Goal: Understand process/instructions

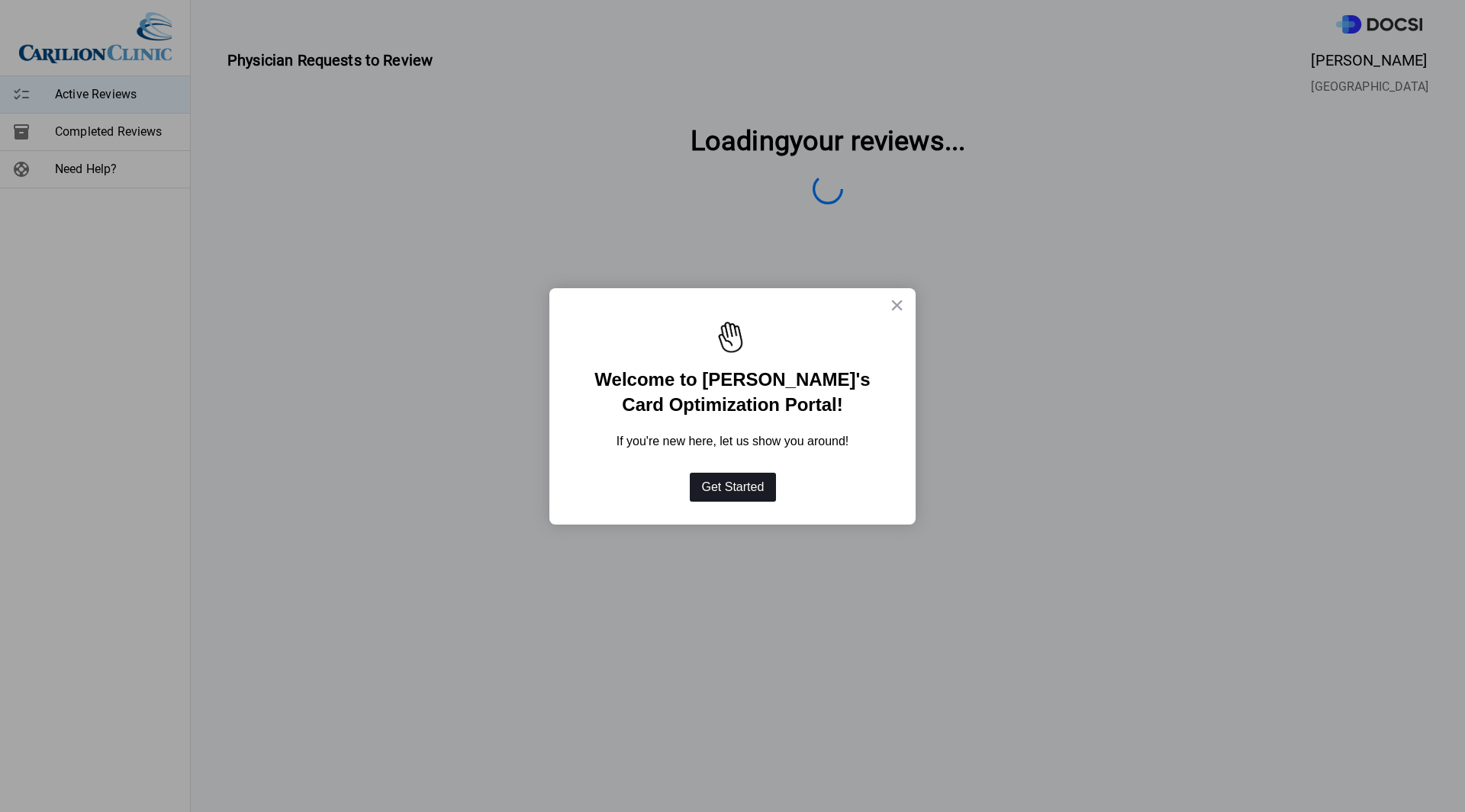
click at [729, 490] on button "Get Started" at bounding box center [732, 487] width 87 height 29
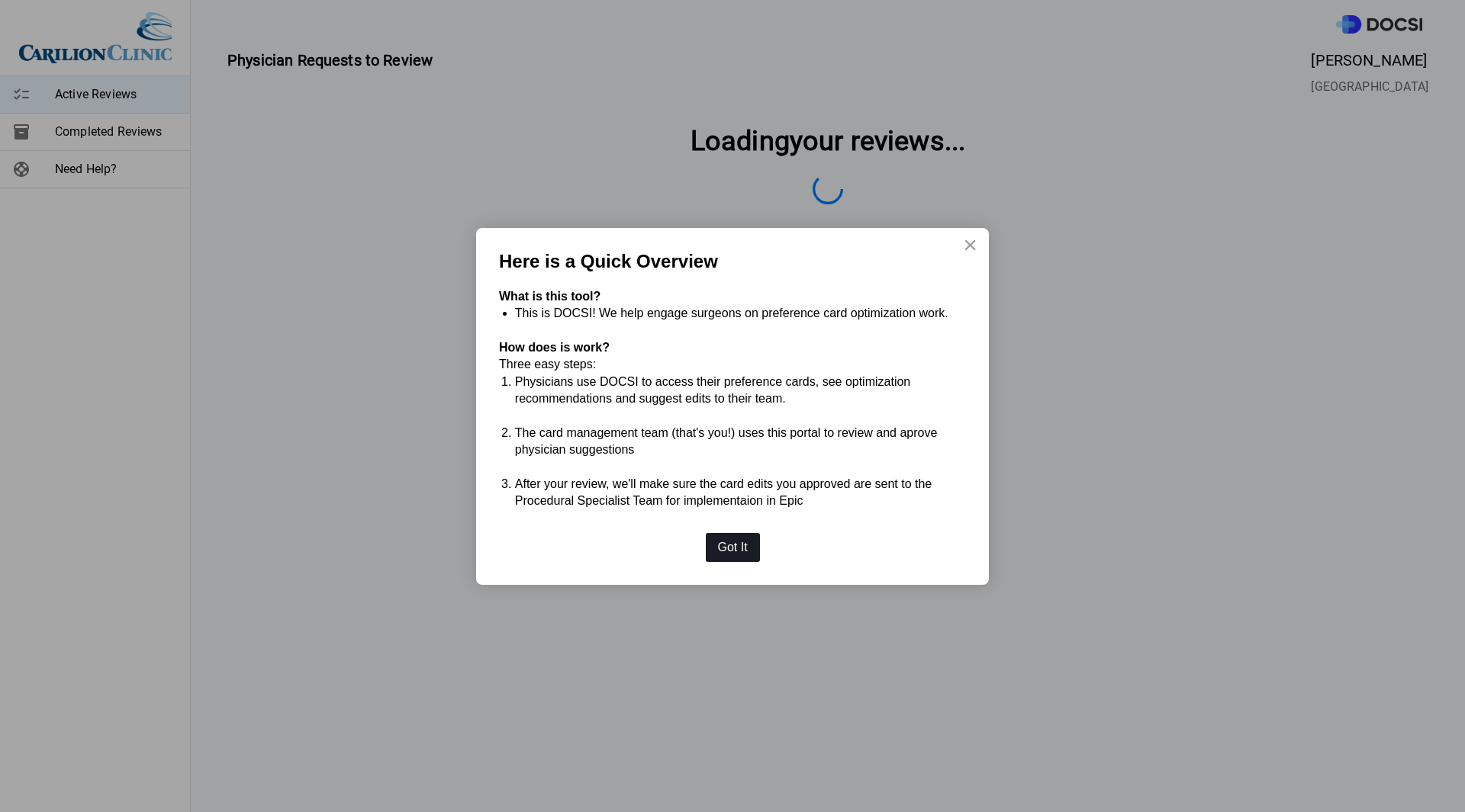
click at [740, 543] on button "Got It" at bounding box center [732, 547] width 54 height 29
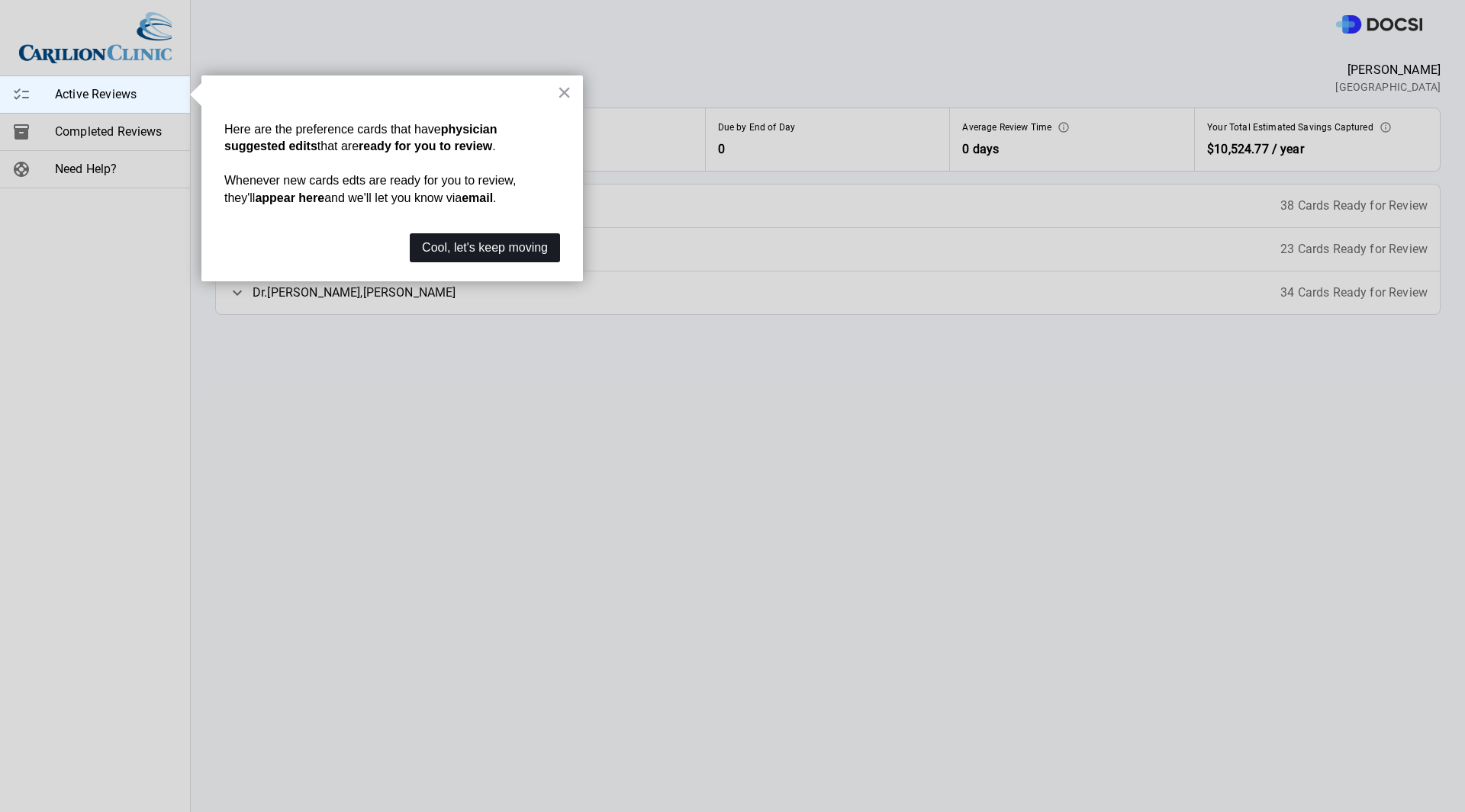
click at [488, 253] on button "Cool, let's keep moving" at bounding box center [485, 247] width 150 height 29
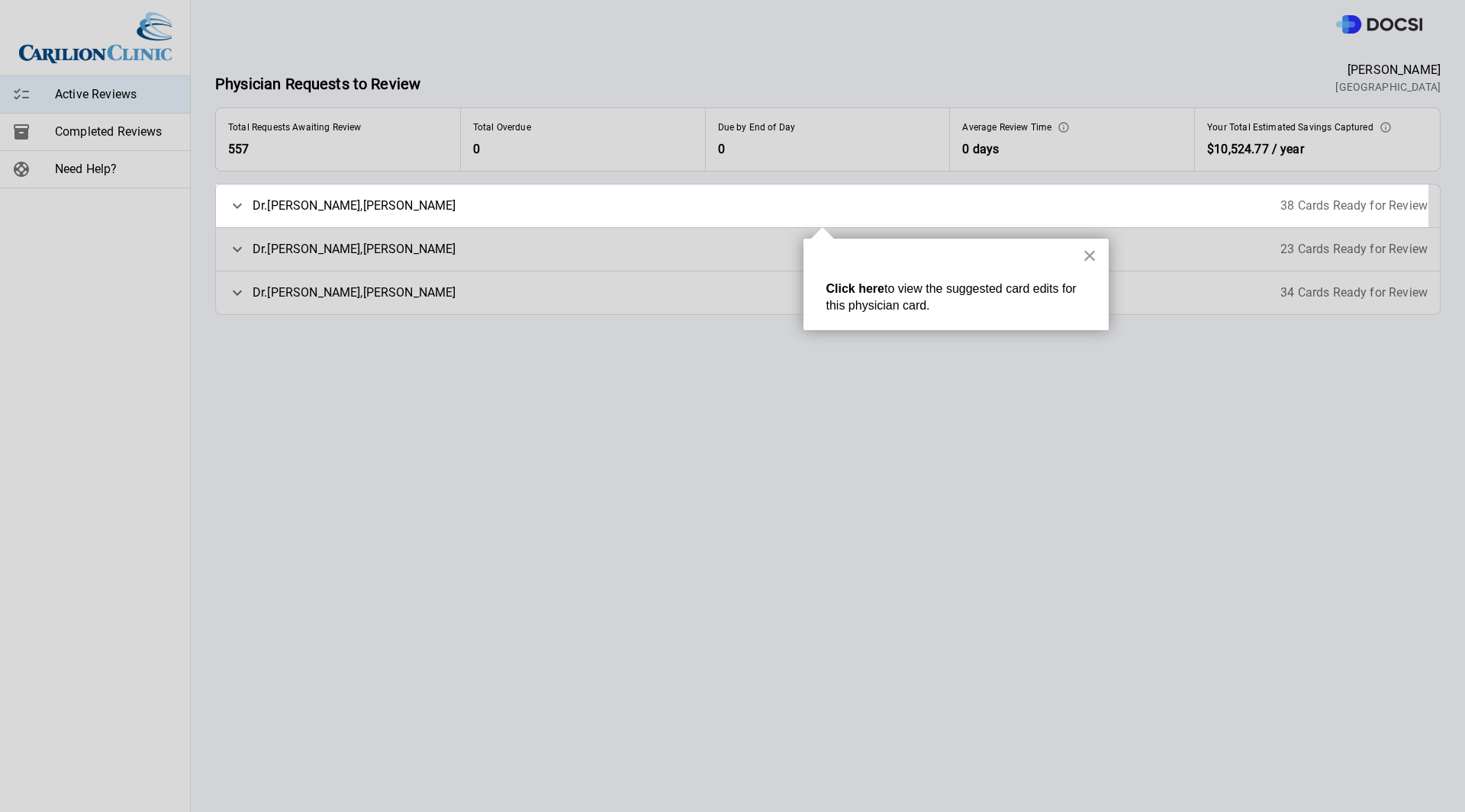
click at [1086, 250] on button "×" at bounding box center [1089, 255] width 15 height 24
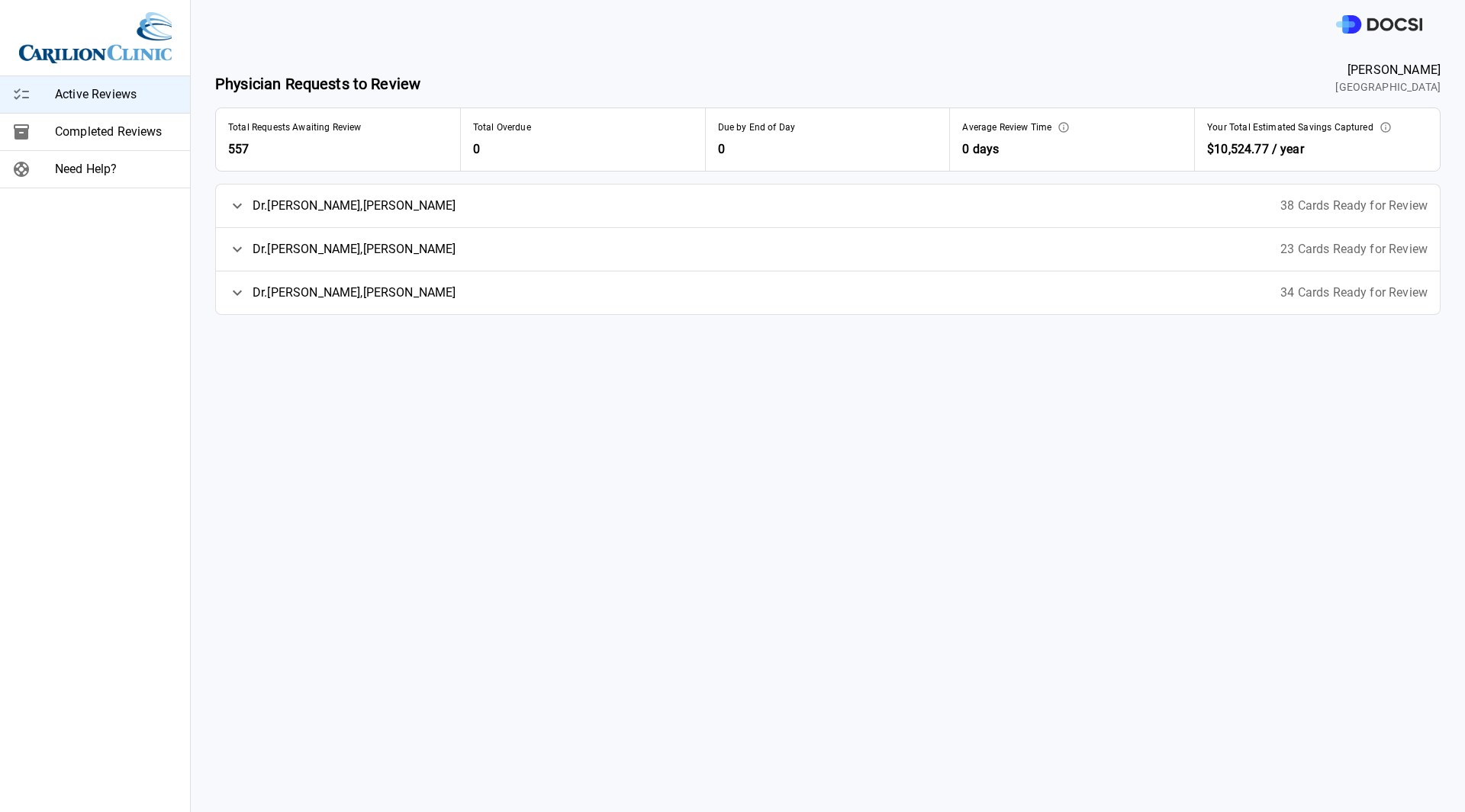
click at [237, 206] on icon at bounding box center [236, 206] width 18 height 18
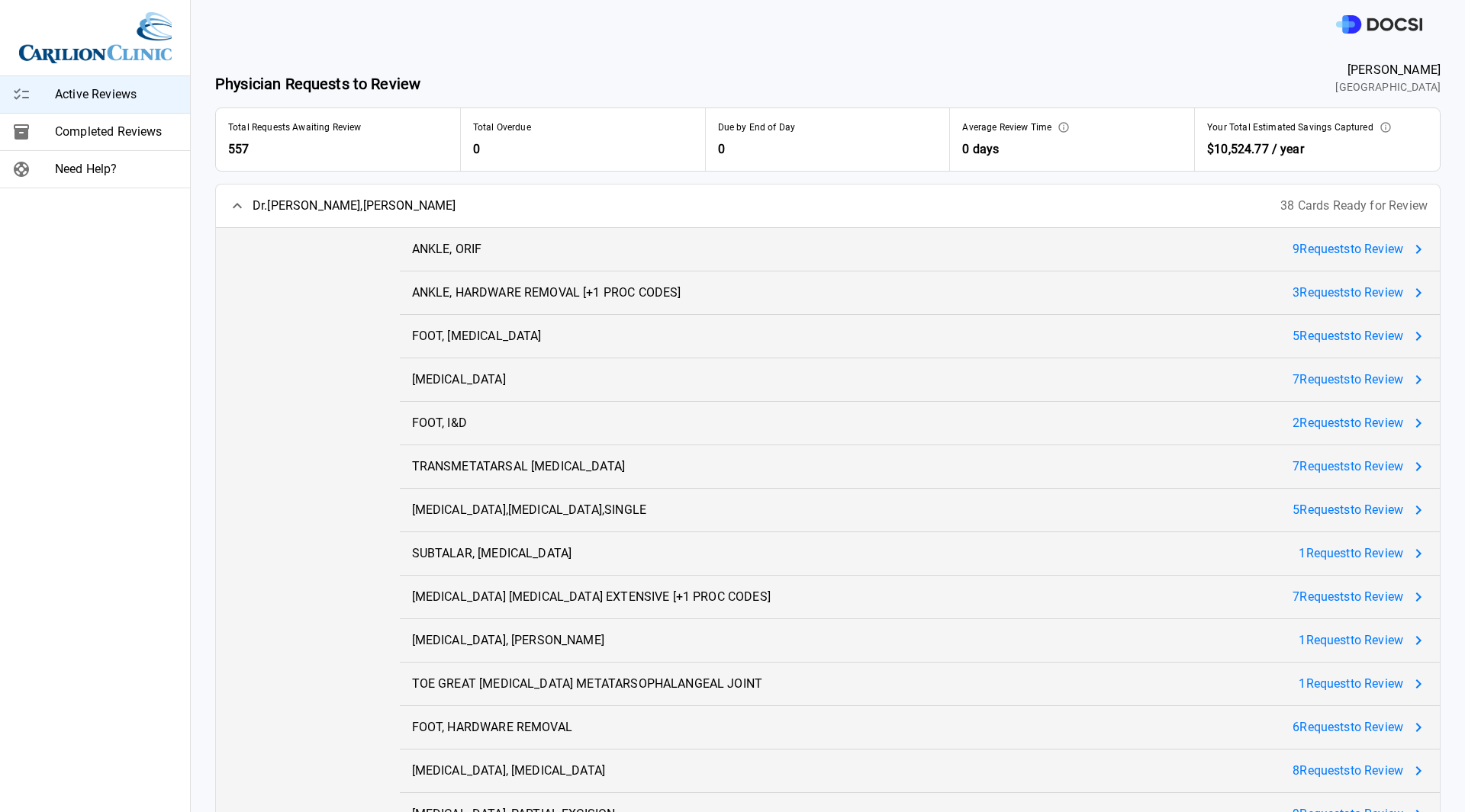
click at [237, 207] on icon at bounding box center [236, 206] width 18 height 18
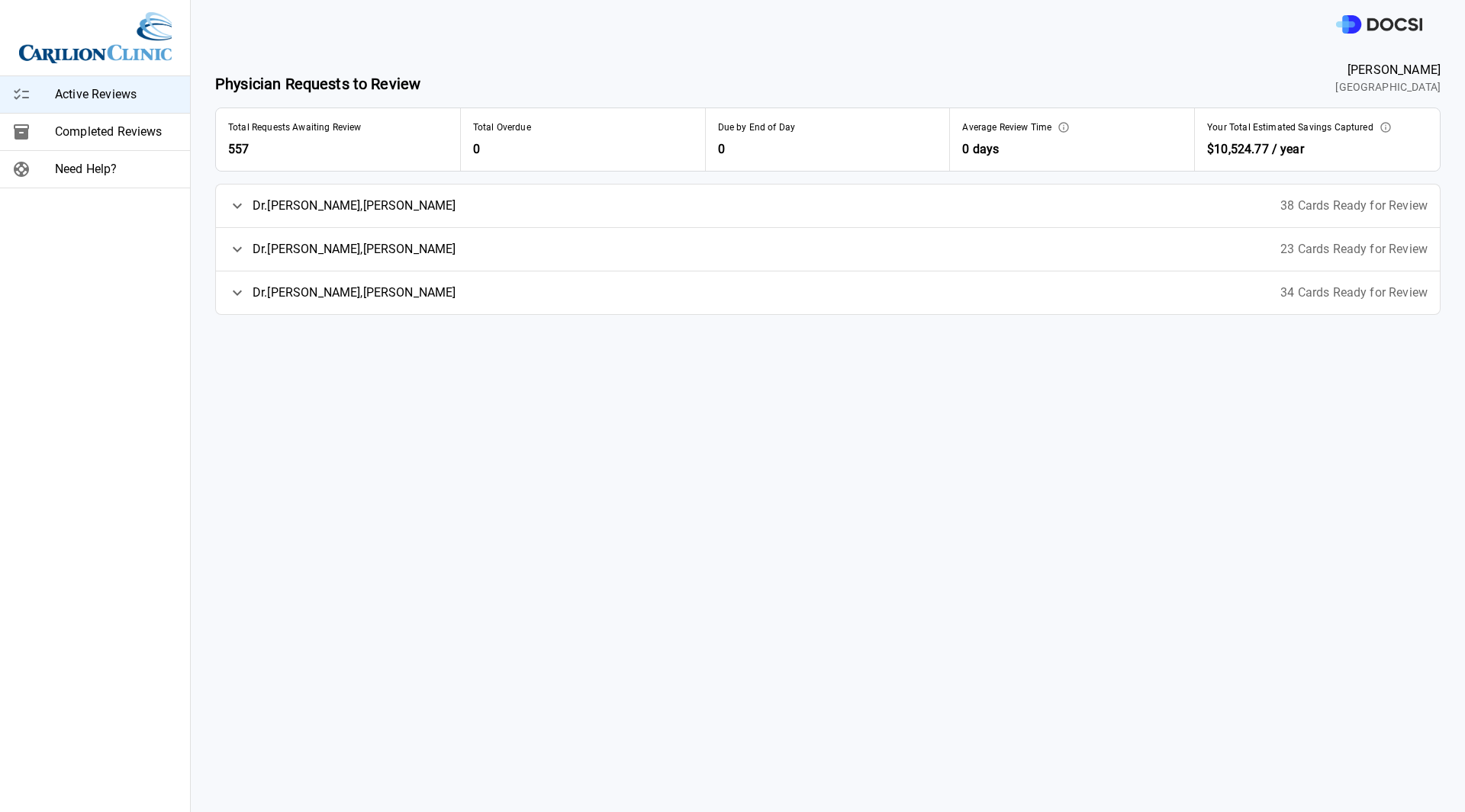
click at [240, 250] on icon at bounding box center [237, 250] width 9 height 5
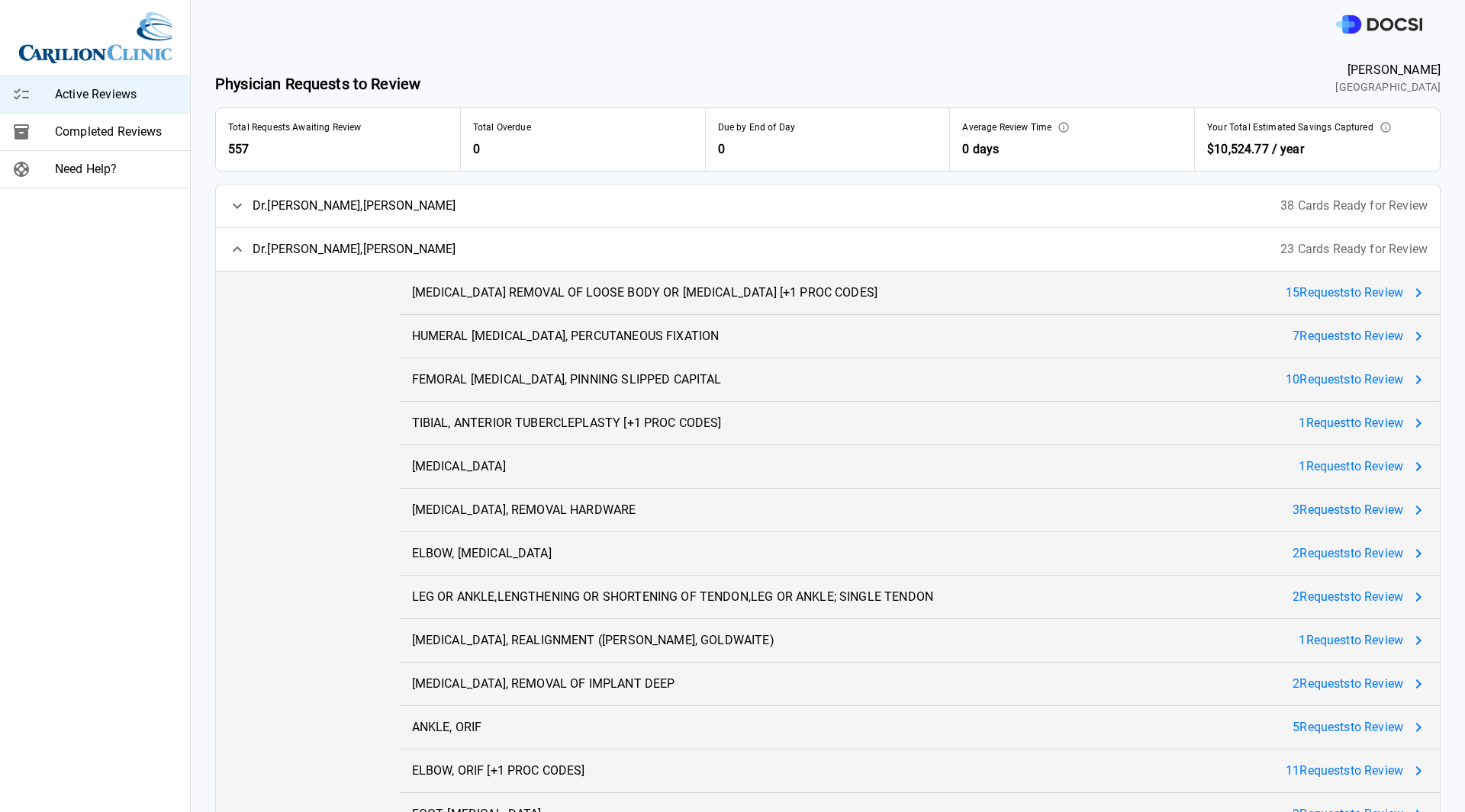
click at [232, 250] on icon at bounding box center [236, 249] width 18 height 18
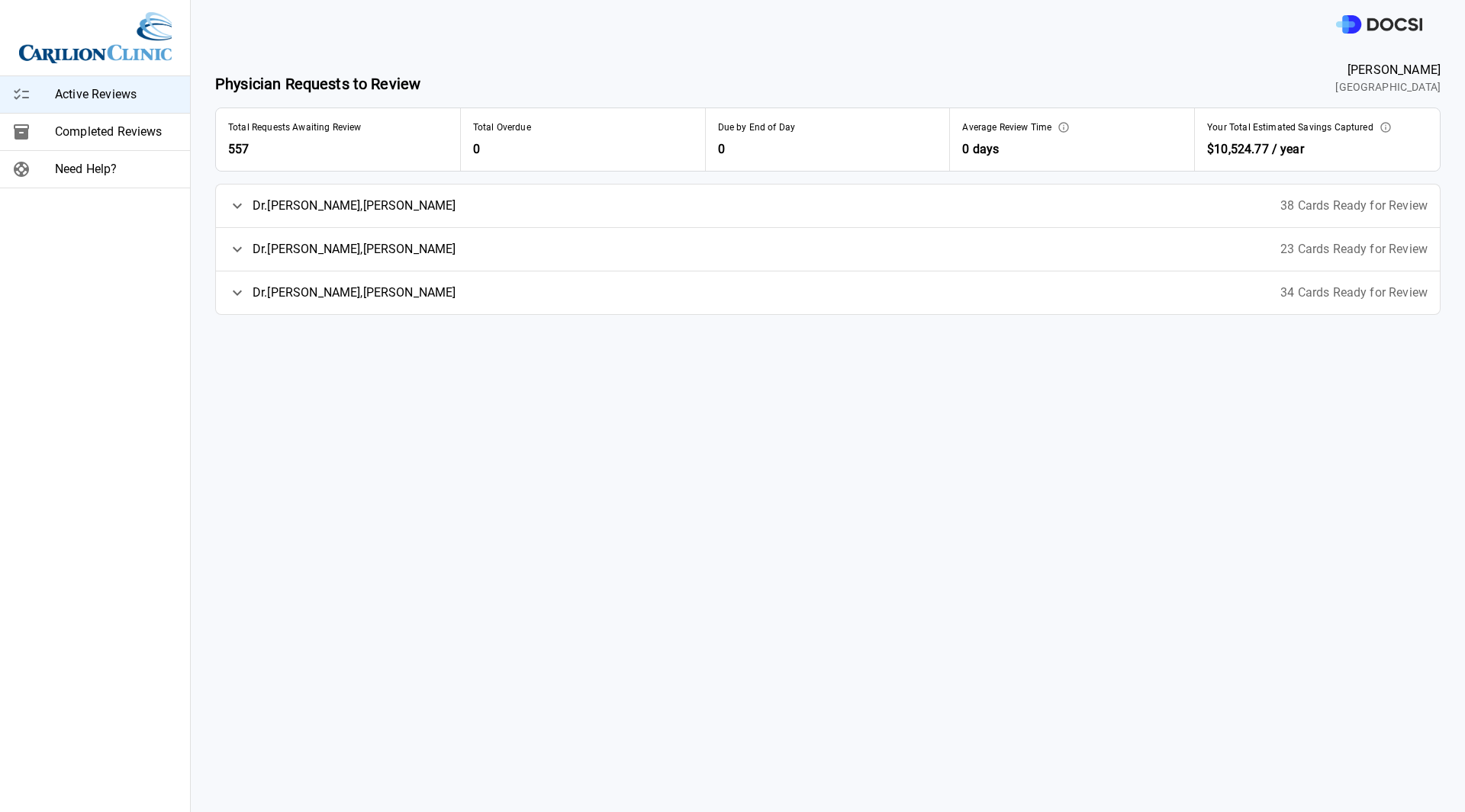
click at [240, 293] on icon at bounding box center [236, 293] width 18 height 18
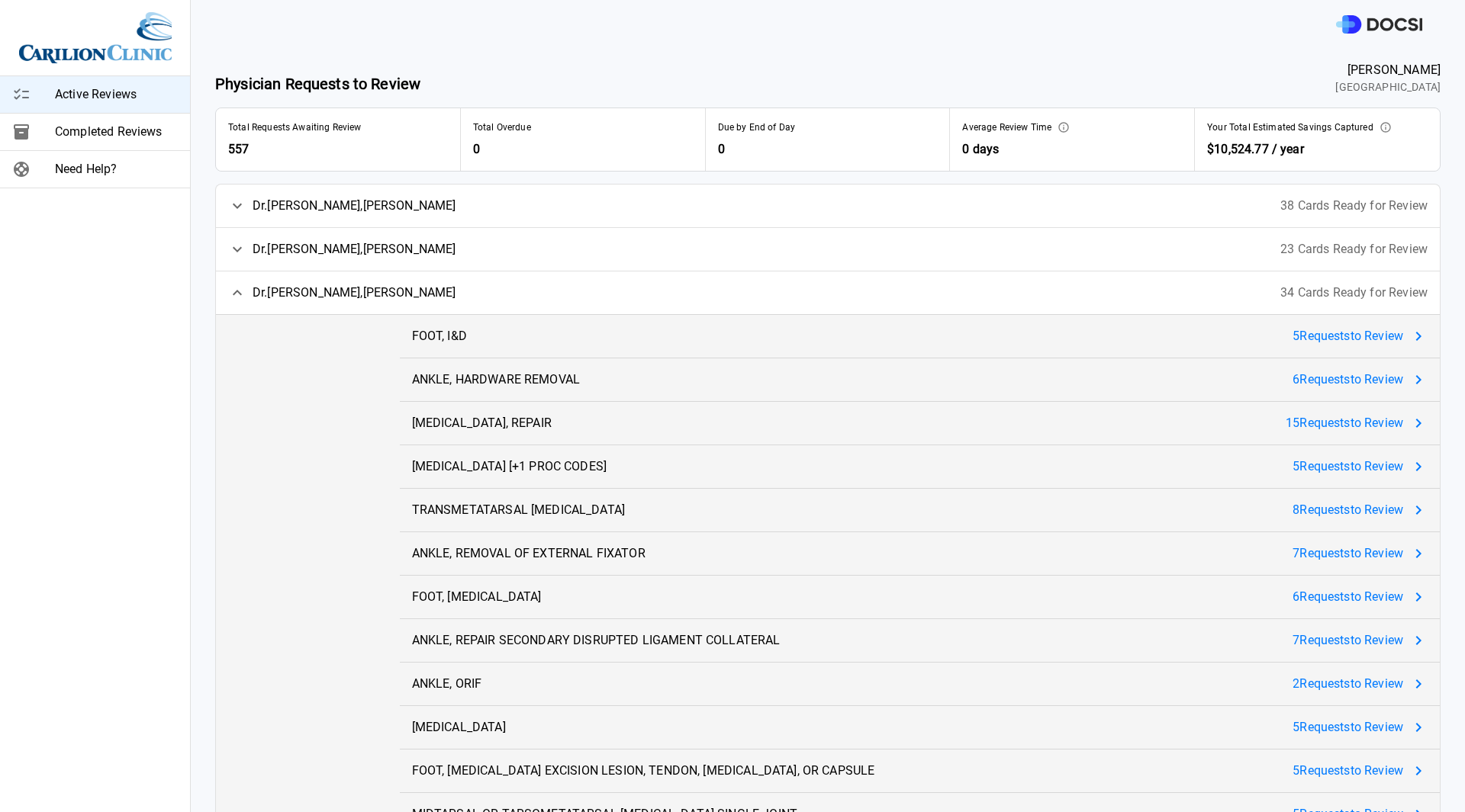
click at [239, 207] on icon at bounding box center [237, 206] width 9 height 5
